Goal: Task Accomplishment & Management: Manage account settings

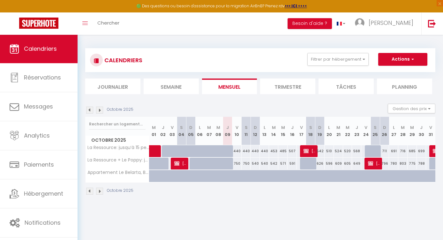
click at [98, 110] on img at bounding box center [99, 110] width 7 height 7
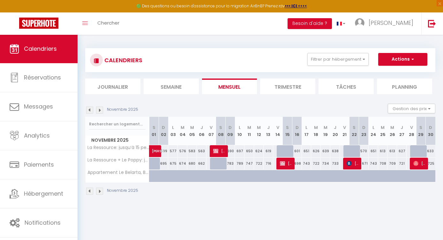
click at [98, 110] on img at bounding box center [99, 110] width 7 height 7
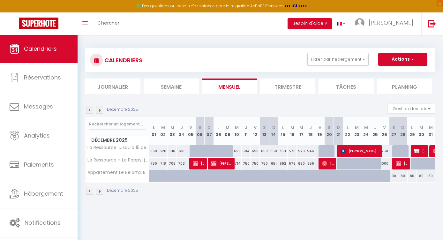
click at [420, 151] on img at bounding box center [416, 150] width 5 height 5
select select "OK"
select select "KO"
select select "0"
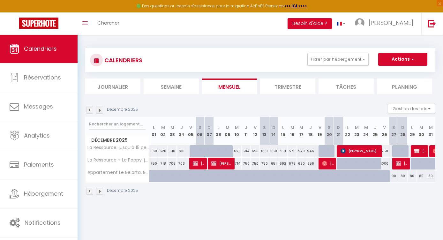
select select "1"
select select
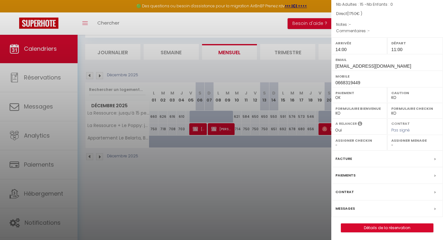
scroll to position [34, 0]
click at [359, 226] on link "Détails de la réservation" at bounding box center [387, 228] width 92 height 8
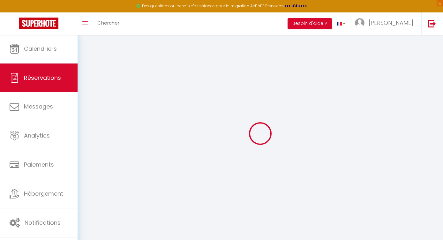
select select
checkbox input "false"
select index
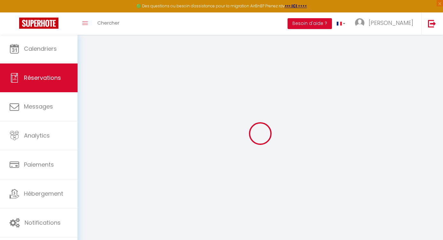
select index
select select
type input "250"
select select
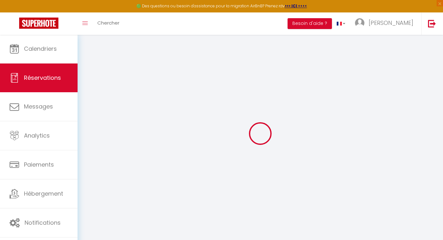
checkbox input "false"
select index
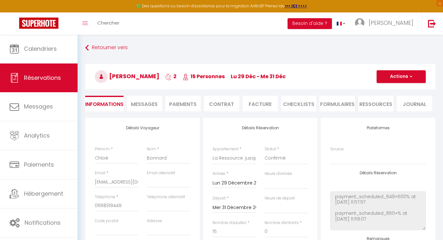
select select
checkbox input "false"
select index
select select "14:00"
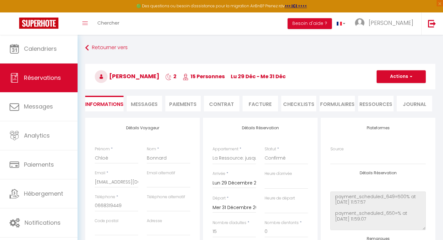
select select "11:00"
select select "68581"
select select
checkbox input "false"
select index
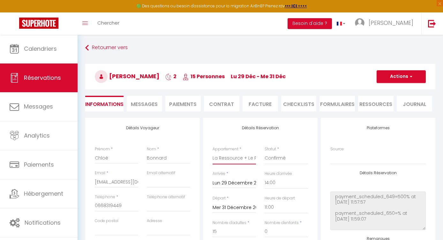
select index
select select
checkbox input "false"
select index
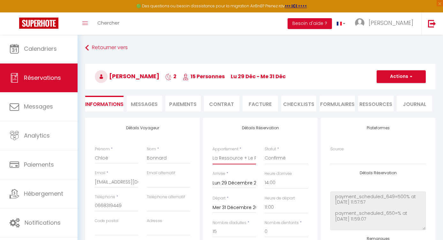
select select
type input "300"
type input "26.4"
type input "2000"
checkbox input "false"
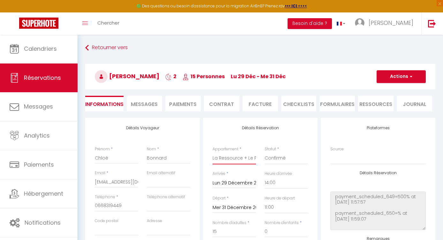
select index
click at [403, 76] on button "Actions" at bounding box center [401, 76] width 49 height 13
click at [389, 89] on link "Enregistrer" at bounding box center [395, 91] width 50 height 8
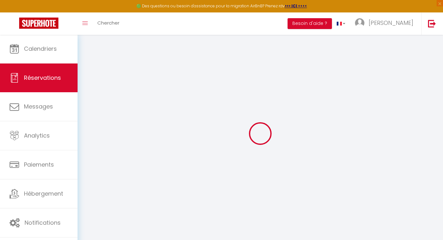
select select "not_cancelled"
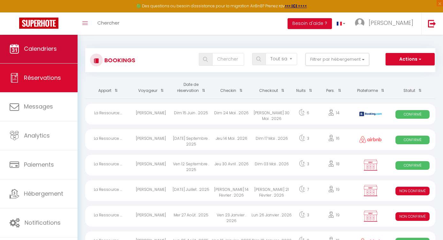
click at [36, 53] on link "Calendriers" at bounding box center [39, 48] width 78 height 29
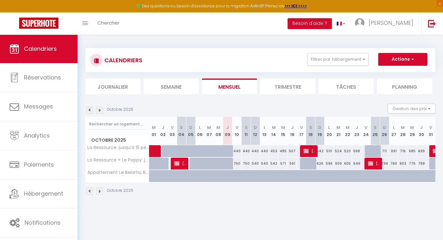
click at [100, 113] on img at bounding box center [99, 110] width 7 height 7
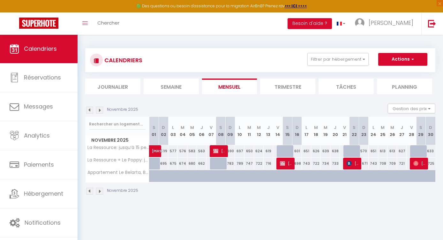
click at [100, 113] on img at bounding box center [99, 110] width 7 height 7
select select
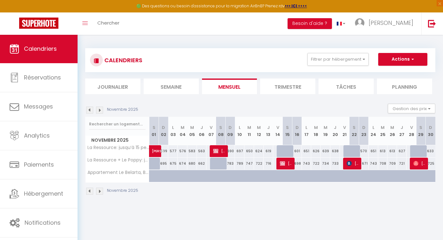
select select
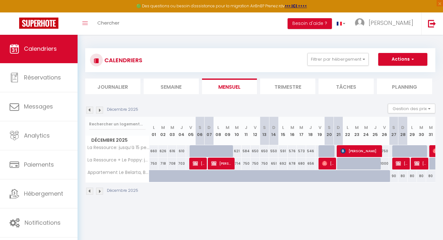
click at [419, 165] on img at bounding box center [416, 163] width 5 height 5
select select "OK"
select select "KO"
select select "0"
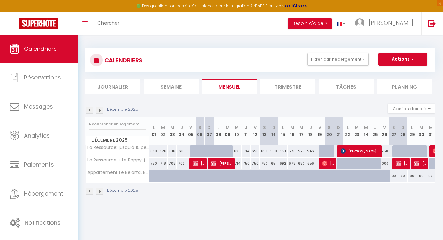
select select "1"
select select
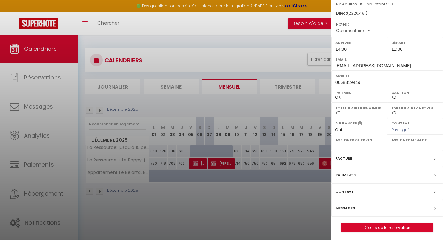
scroll to position [62, 0]
click at [361, 225] on link "Détails de la réservation" at bounding box center [387, 228] width 92 height 8
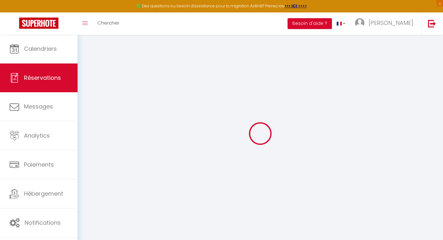
type input "Chloé"
type input "Bonnard"
type input "[EMAIL_ADDRESS][DOMAIN_NAME]"
type input "0668319449"
select select
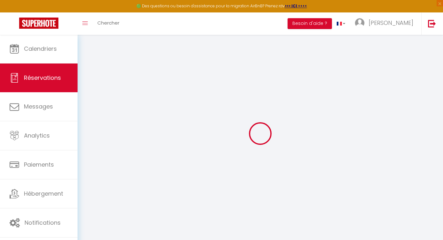
select select "68581"
select select "1"
type input "Lun 29 Décembre 2025"
select select
type input "Mer 31 Décembre 2025"
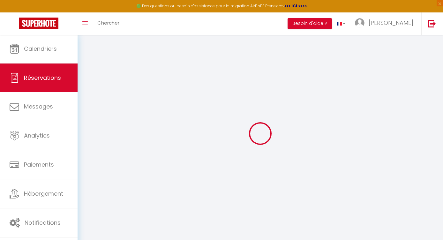
select select
type input "15"
select select "12"
select select
type input "2000"
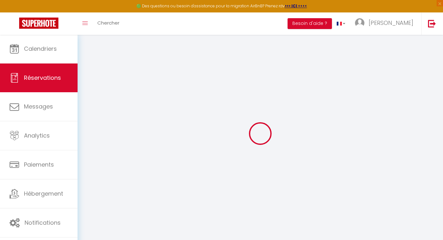
checkbox input "false"
type input "76.4"
type input "0"
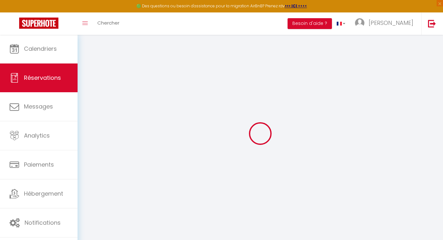
select select
select select "14"
checkbox input "false"
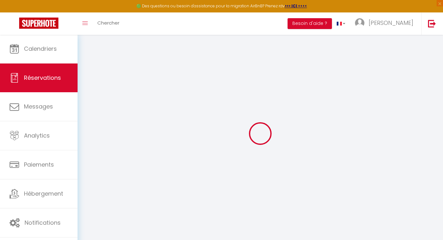
select select
checkbox input "false"
select select
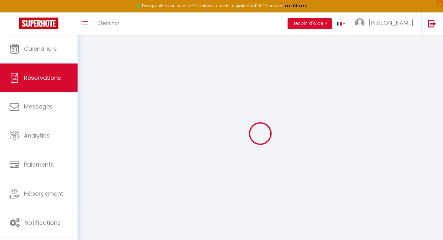
select select
checkbox input "false"
select select
type input "300"
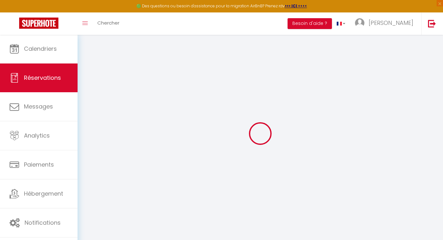
type input "26.4"
select select
checkbox input "false"
select select
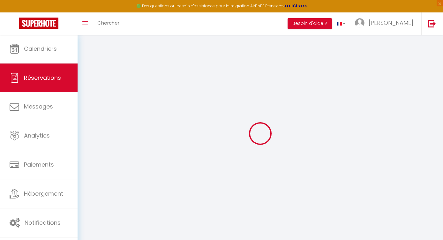
checkbox input "false"
select select "14:00"
select select "11:00"
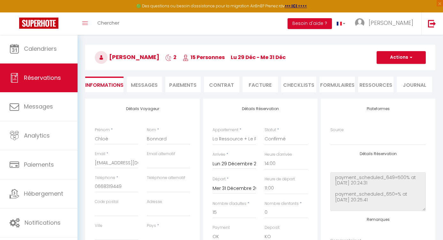
scroll to position [36, 0]
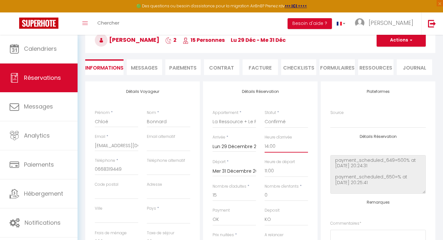
select select "16:00"
select select
checkbox input "false"
select select "12:00"
select select
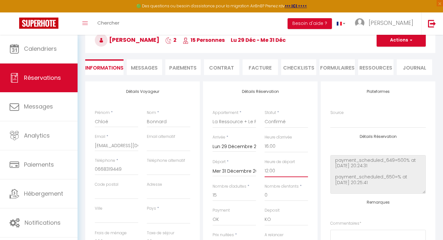
checkbox input "false"
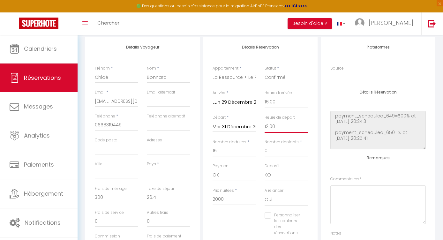
scroll to position [81, 0]
type input "1"
select select
checkbox input "false"
select select
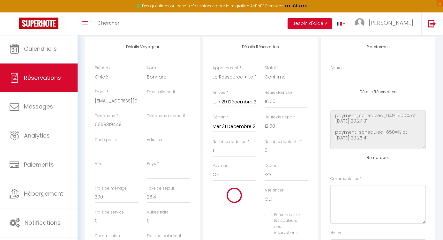
type input "1.76"
checkbox input "false"
select select
type input "0"
checkbox input "false"
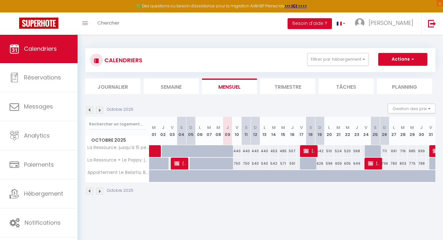
click at [100, 112] on img at bounding box center [99, 110] width 7 height 7
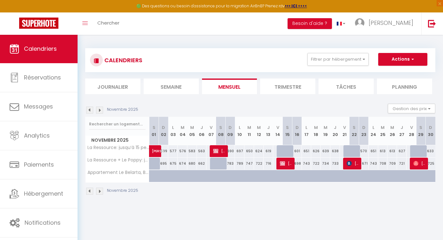
click at [100, 112] on img at bounding box center [99, 110] width 7 height 7
select select
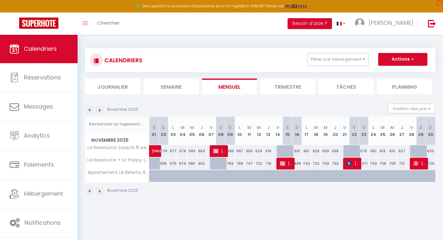
select select
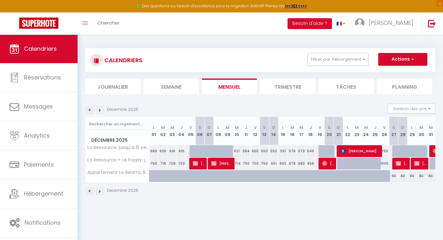
click at [417, 165] on img at bounding box center [416, 163] width 5 height 5
select select "OK"
select select "KO"
select select "0"
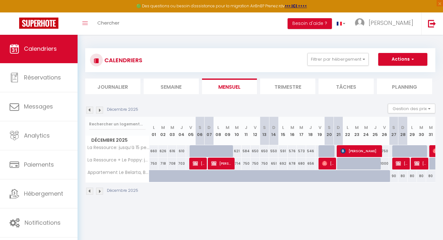
select select "1"
select select
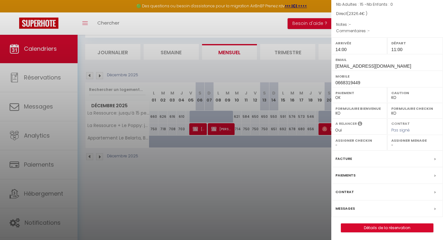
scroll to position [34, 0]
click at [354, 227] on link "Détails de la réservation" at bounding box center [387, 228] width 92 height 8
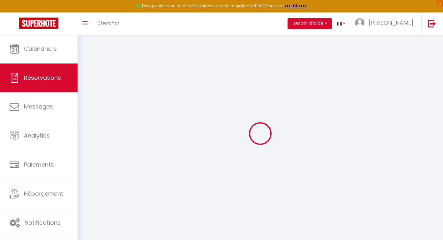
select select
checkbox input "false"
select select
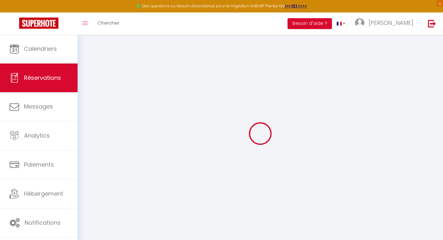
type input "300"
type input "26.4"
select select
checkbox input "false"
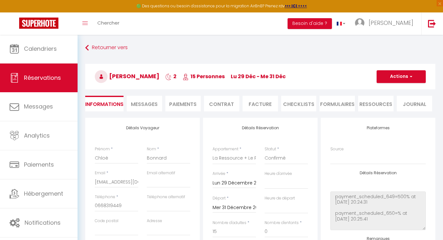
select select
select select "14:00"
select select "11:00"
checkbox input "false"
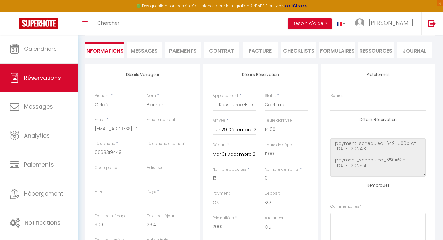
scroll to position [59, 0]
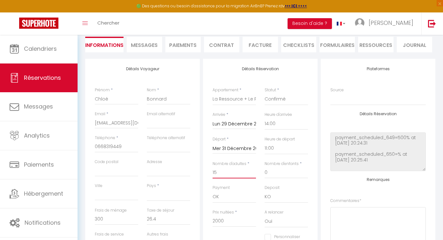
type input "1"
select select
checkbox input "false"
select select
type input "1.76"
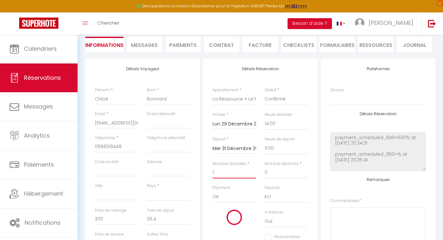
checkbox input "false"
type input "19"
select select
checkbox input "false"
select select
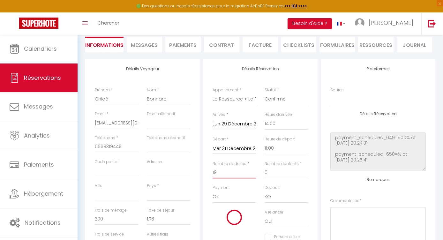
type input "33.44"
checkbox input "false"
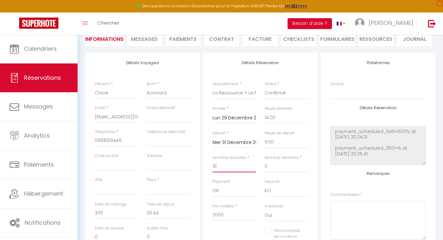
type input "19"
select select "FR"
checkbox input "false"
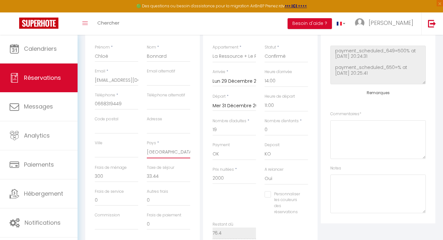
scroll to position [90, 0]
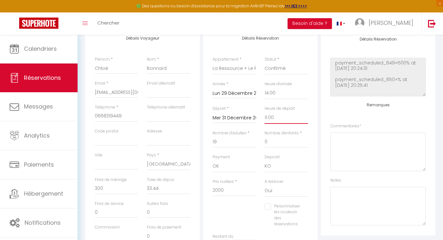
select select "12:00"
checkbox input "false"
select select "16:00"
checkbox input "false"
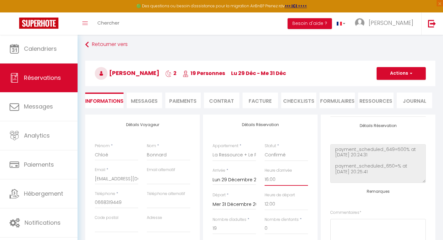
scroll to position [1, 0]
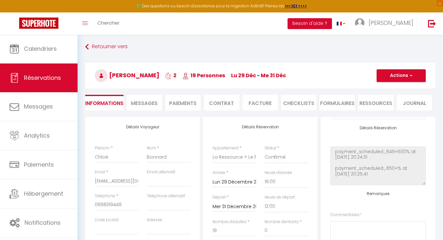
click at [403, 79] on button "Actions" at bounding box center [401, 75] width 49 height 13
click at [376, 89] on link "Enregistrer" at bounding box center [395, 90] width 50 height 8
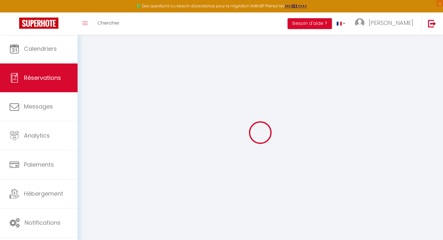
select select "not_cancelled"
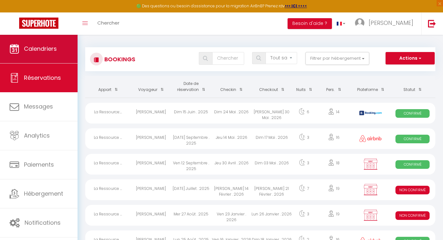
click at [59, 47] on link "Calendriers" at bounding box center [39, 48] width 78 height 29
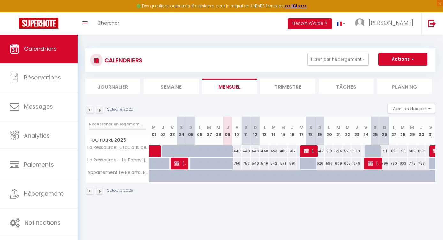
click at [102, 110] on img at bounding box center [99, 110] width 7 height 7
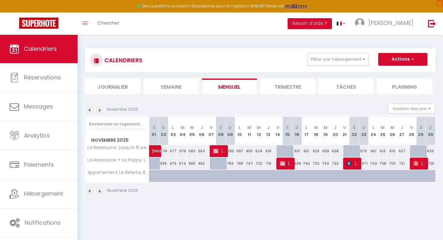
click at [102, 110] on img at bounding box center [99, 110] width 7 height 7
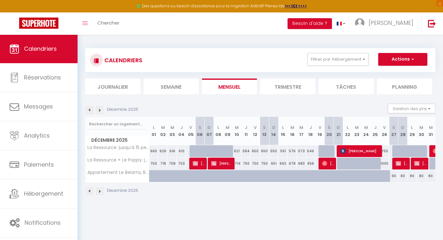
click at [420, 163] on span "[PERSON_NAME]" at bounding box center [420, 163] width 12 height 12
select select "OK"
select select "KO"
select select "0"
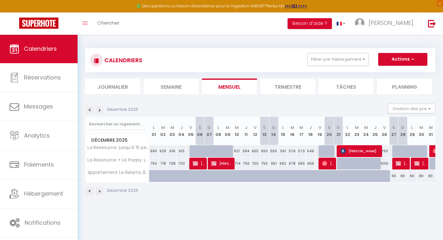
select select "1"
select select
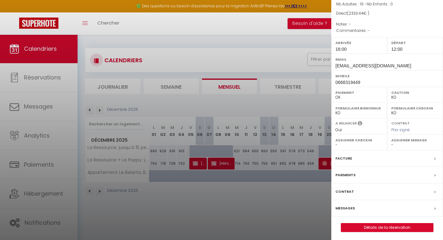
scroll to position [62, 0]
click at [362, 226] on link "Détails de la réservation" at bounding box center [387, 228] width 92 height 8
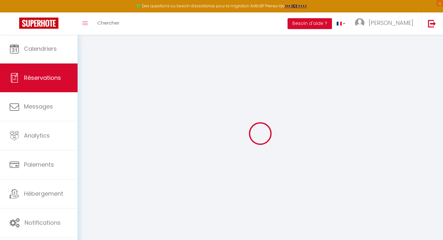
select select
checkbox input "false"
select select
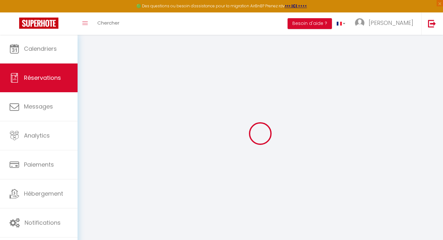
checkbox input "false"
select select
checkbox input "false"
type input "300"
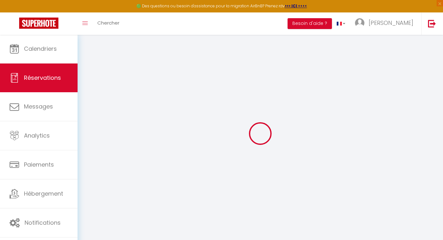
type input "33.44"
select select
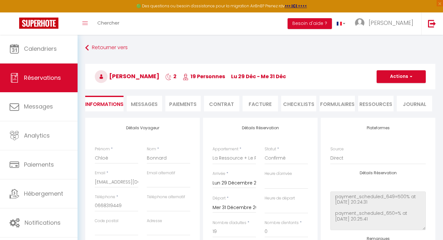
checkbox input "false"
select select "16:00"
select select "12:00"
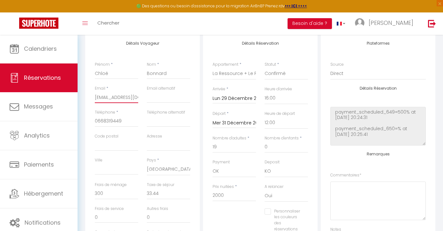
scroll to position [85, 0]
click at [263, 4] on div "🟢 Des questions ou besoin d'assistance pour la migration AirBnB? Prenez rdv >>>…" at bounding box center [221, 6] width 443 height 12
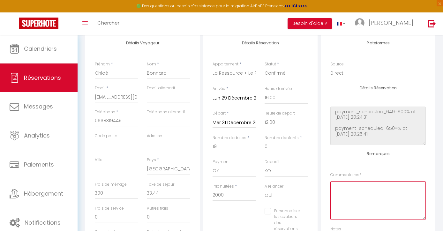
click at [359, 189] on textarea at bounding box center [377, 200] width 95 height 39
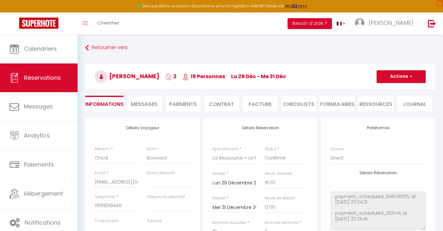
scroll to position [0, 0]
type textarea "lit parapluie"
click at [385, 76] on button "Actions" at bounding box center [401, 76] width 49 height 13
click at [378, 92] on link "Enregistrer" at bounding box center [395, 91] width 50 height 8
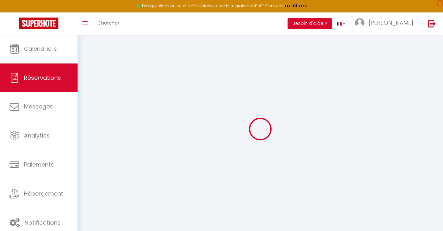
select select "not_cancelled"
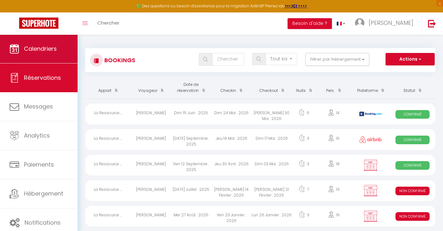
click at [57, 49] on link "Calendriers" at bounding box center [39, 48] width 78 height 29
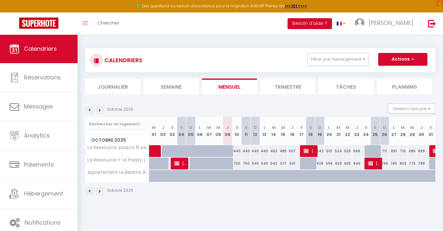
click at [100, 110] on img at bounding box center [99, 110] width 7 height 7
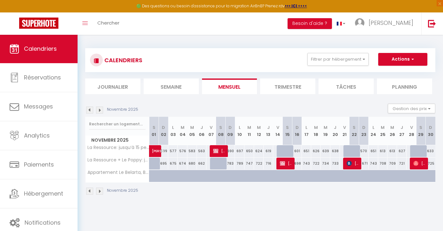
click at [100, 110] on img at bounding box center [99, 110] width 7 height 7
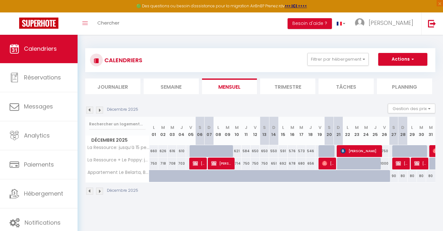
click at [100, 110] on img at bounding box center [99, 110] width 7 height 7
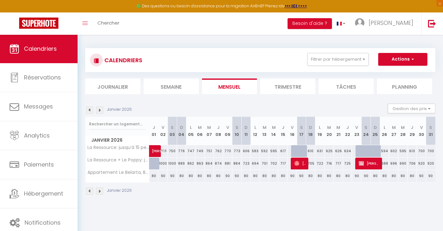
click at [92, 109] on img at bounding box center [89, 110] width 7 height 7
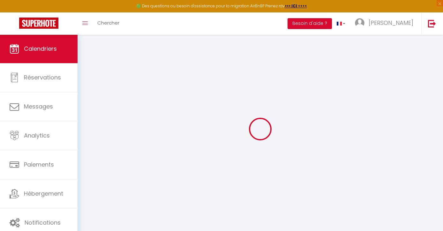
select select
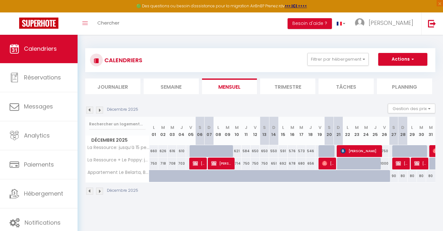
click at [417, 166] on span "[PERSON_NAME]" at bounding box center [420, 163] width 12 height 12
select select "OK"
select select "KO"
select select "0"
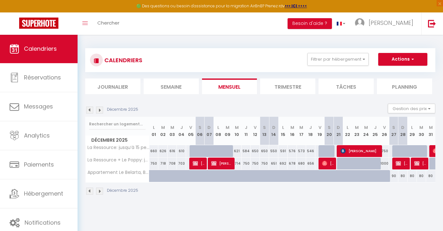
select select "1"
select select
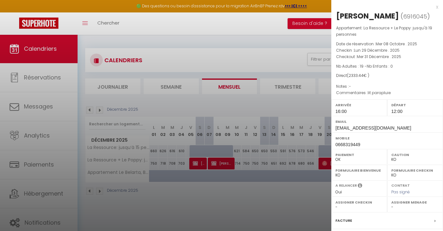
click at [297, 68] on div at bounding box center [221, 115] width 443 height 231
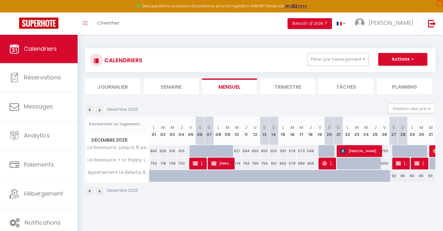
click at [90, 109] on img at bounding box center [89, 110] width 7 height 7
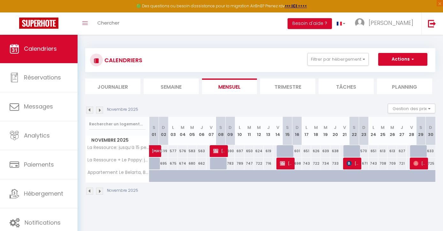
click at [90, 109] on img at bounding box center [89, 110] width 7 height 7
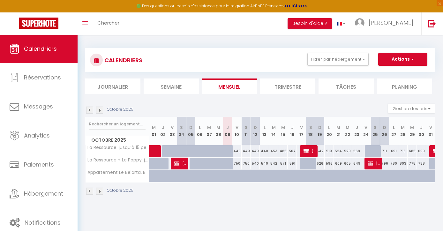
click at [304, 150] on img at bounding box center [306, 150] width 5 height 5
select select "42706"
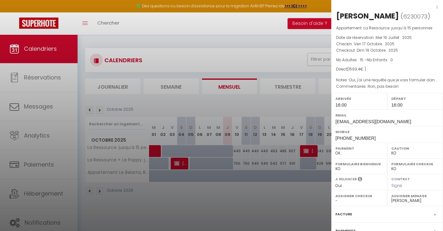
click at [299, 166] on div at bounding box center [221, 115] width 443 height 231
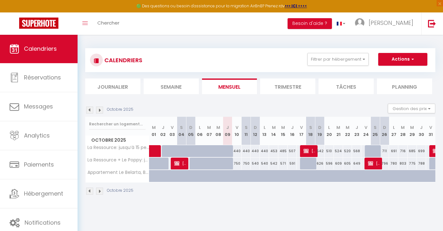
click at [364, 163] on div "750" at bounding box center [366, 164] width 10 height 12
click at [370, 164] on img at bounding box center [370, 163] width 5 height 5
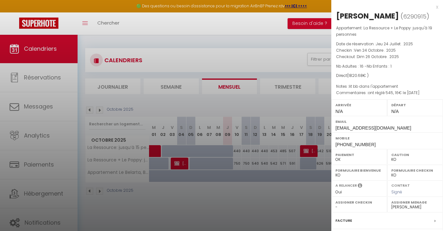
click at [288, 198] on div at bounding box center [221, 115] width 443 height 231
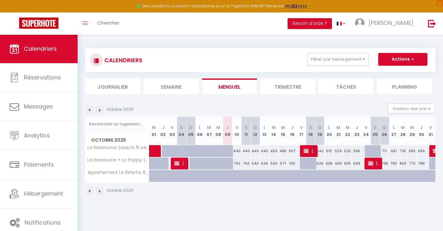
click at [433, 150] on div at bounding box center [433, 151] width 9 height 12
click at [434, 150] on img at bounding box center [435, 150] width 5 height 5
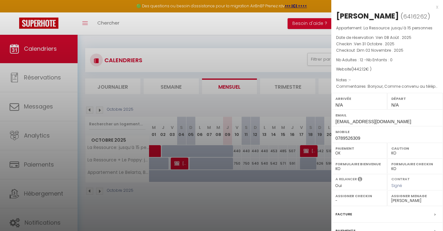
click at [255, 208] on div at bounding box center [221, 115] width 443 height 231
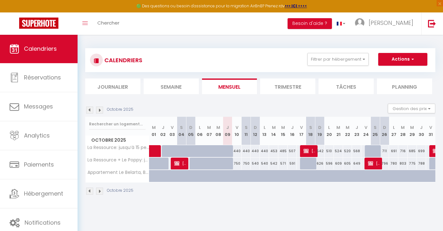
click at [100, 108] on img at bounding box center [99, 110] width 7 height 7
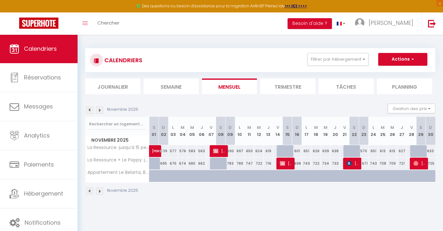
click at [214, 154] on span "[PERSON_NAME] Allexant" at bounding box center [219, 151] width 13 height 12
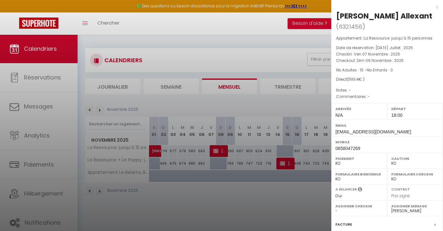
click at [228, 198] on div at bounding box center [221, 115] width 443 height 231
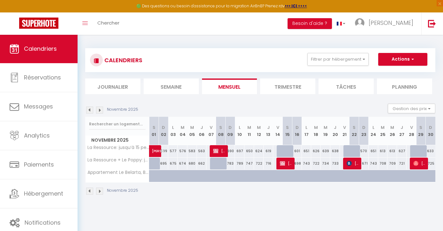
click at [282, 160] on span "[PERSON_NAME] [PERSON_NAME]" at bounding box center [286, 163] width 13 height 12
select select "OK"
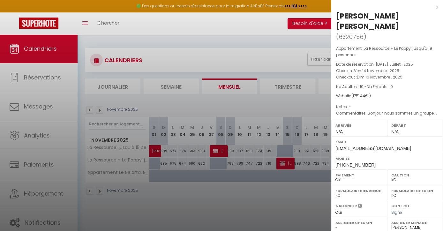
click at [282, 181] on div at bounding box center [221, 115] width 443 height 231
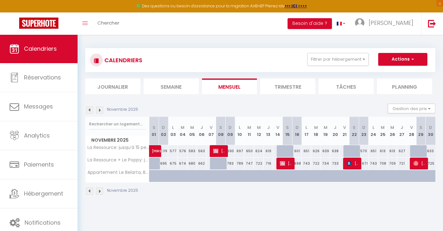
click at [361, 158] on div "671" at bounding box center [364, 164] width 10 height 12
type input "671"
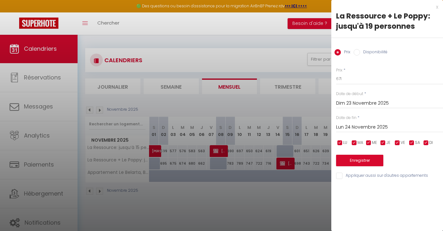
click at [325, 179] on div at bounding box center [221, 115] width 443 height 231
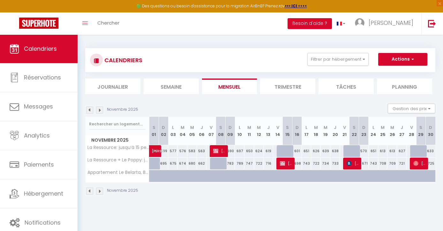
click at [353, 161] on span "[PERSON_NAME]" at bounding box center [353, 163] width 13 height 12
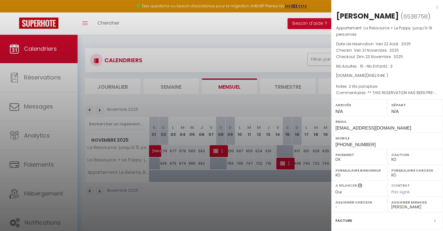
click at [298, 202] on div at bounding box center [221, 115] width 443 height 231
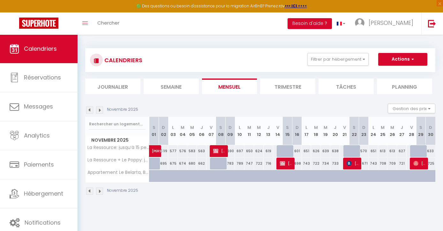
click at [353, 164] on span "[PERSON_NAME]" at bounding box center [353, 163] width 13 height 12
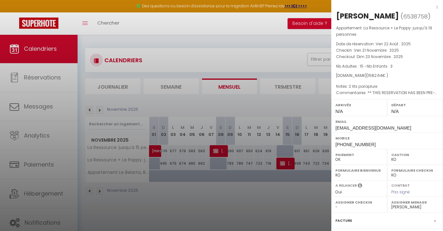
click at [297, 196] on div at bounding box center [221, 115] width 443 height 231
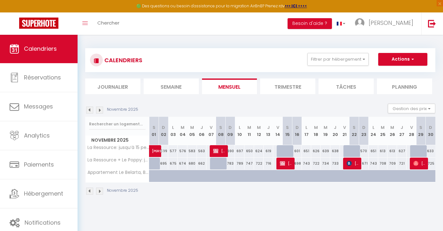
click at [420, 161] on span "[PERSON_NAME]" at bounding box center [419, 163] width 13 height 12
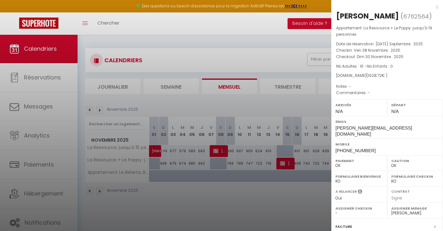
click at [286, 192] on div at bounding box center [221, 115] width 443 height 231
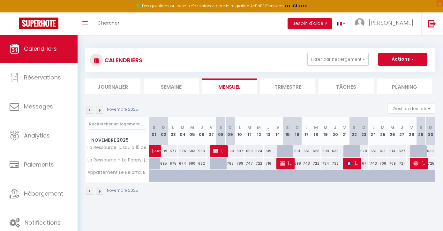
click at [101, 111] on img at bounding box center [99, 110] width 7 height 7
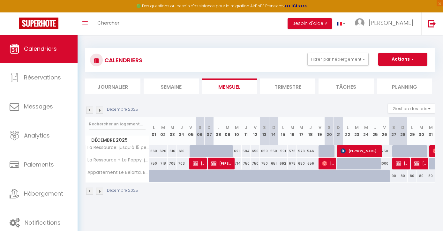
click at [196, 163] on img at bounding box center [195, 163] width 5 height 5
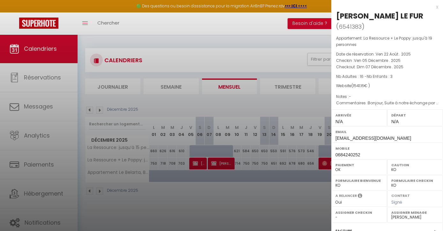
click at [220, 198] on div at bounding box center [221, 115] width 443 height 231
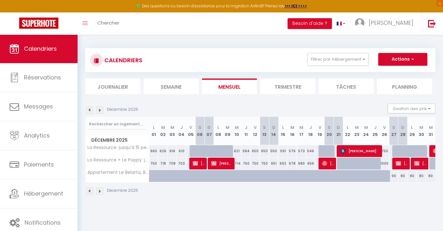
click at [225, 166] on span "[PERSON_NAME]" at bounding box center [222, 163] width 22 height 12
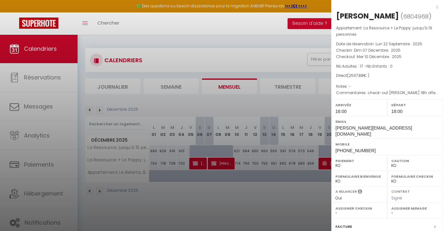
click at [235, 195] on div at bounding box center [221, 115] width 443 height 231
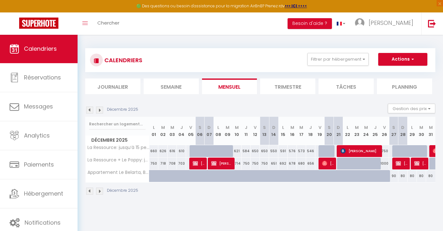
click at [328, 164] on span "[PERSON_NAME]" at bounding box center [328, 163] width 12 height 12
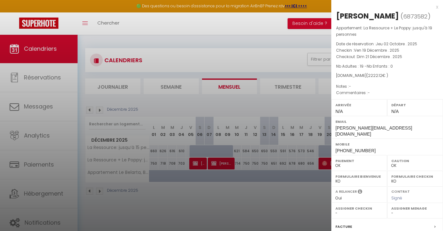
click at [294, 202] on div at bounding box center [221, 115] width 443 height 231
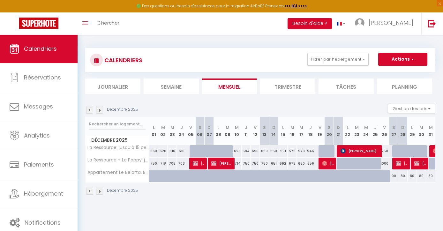
click at [352, 148] on span "[PERSON_NAME]" at bounding box center [361, 151] width 40 height 12
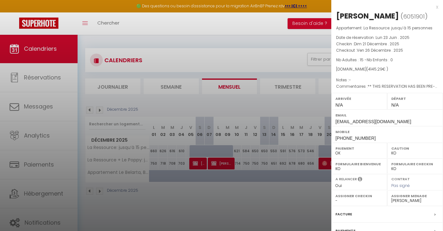
click at [309, 200] on div at bounding box center [221, 115] width 443 height 231
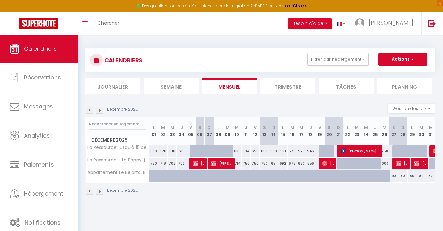
click at [405, 166] on span "[PERSON_NAME]" at bounding box center [402, 163] width 12 height 12
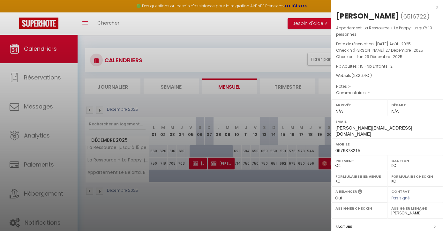
click at [306, 192] on div at bounding box center [221, 115] width 443 height 231
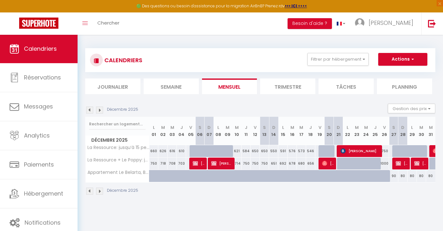
click at [421, 163] on span "[PERSON_NAME]" at bounding box center [420, 163] width 12 height 12
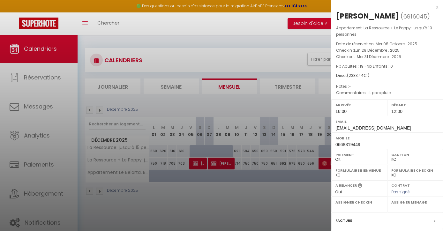
click at [297, 198] on div at bounding box center [221, 115] width 443 height 231
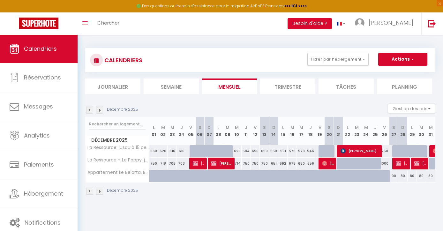
click at [433, 153] on div at bounding box center [433, 151] width 9 height 12
click at [435, 151] on img at bounding box center [435, 150] width 5 height 5
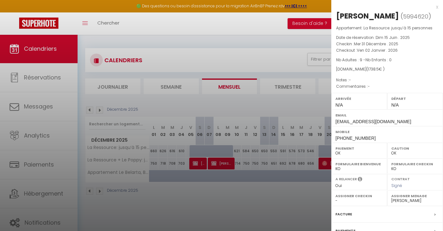
click at [284, 200] on div at bounding box center [221, 115] width 443 height 231
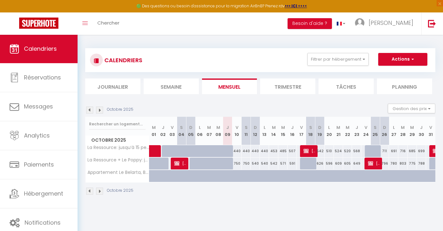
click at [101, 111] on img at bounding box center [99, 110] width 7 height 7
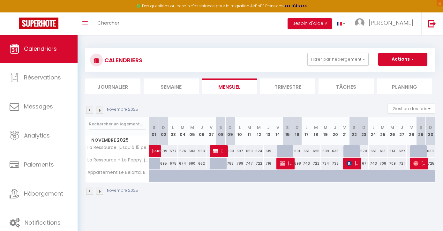
click at [101, 111] on img at bounding box center [99, 110] width 7 height 7
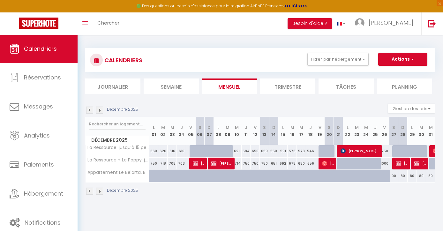
click at [345, 155] on span "[PERSON_NAME]" at bounding box center [361, 151] width 40 height 12
select select "OK"
select select "KO"
select select "0"
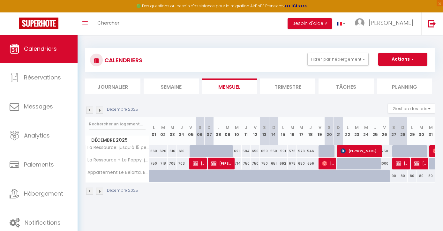
select select "1"
select select
select select "42706"
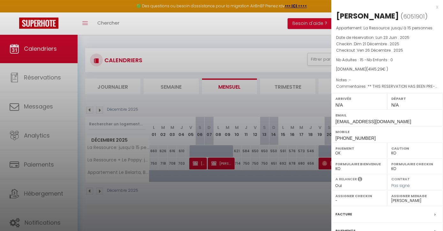
click at [302, 134] on div at bounding box center [221, 115] width 443 height 231
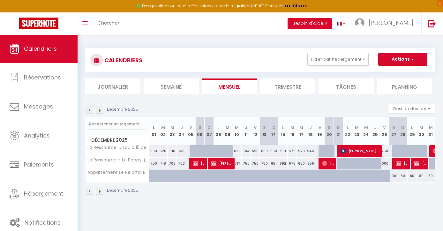
click at [431, 150] on div at bounding box center [433, 151] width 9 height 12
click at [433, 151] on div at bounding box center [433, 151] width 9 height 12
click at [435, 151] on img at bounding box center [435, 150] width 5 height 5
select select "OK"
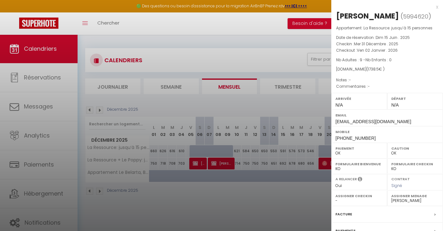
click at [279, 189] on div at bounding box center [221, 115] width 443 height 231
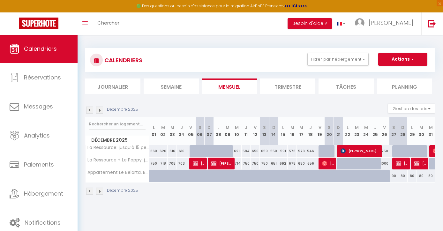
click at [100, 109] on img at bounding box center [99, 110] width 7 height 7
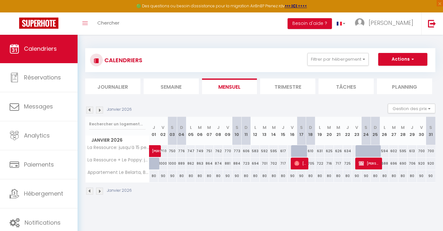
click at [93, 111] on div "Janvier 2026" at bounding box center [109, 110] width 49 height 7
click at [92, 111] on img at bounding box center [89, 110] width 7 height 7
